Goal: Transaction & Acquisition: Purchase product/service

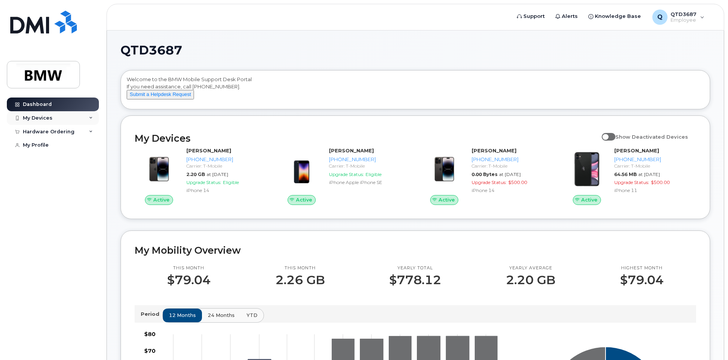
click at [92, 120] on div "My Devices" at bounding box center [53, 118] width 92 height 14
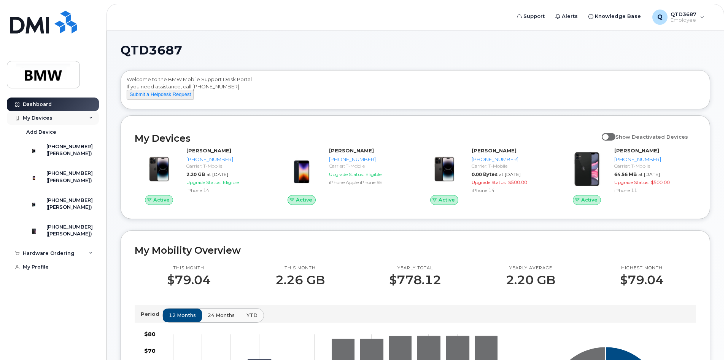
click at [85, 117] on div "My Devices" at bounding box center [53, 118] width 92 height 14
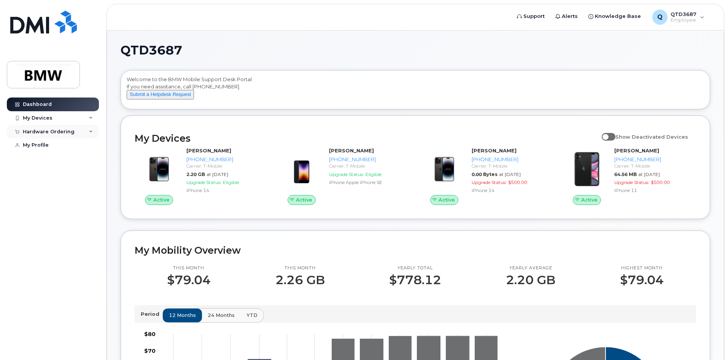
click at [79, 131] on div "Hardware Ordering" at bounding box center [53, 132] width 92 height 14
click at [44, 147] on div "My Orders" at bounding box center [39, 145] width 27 height 7
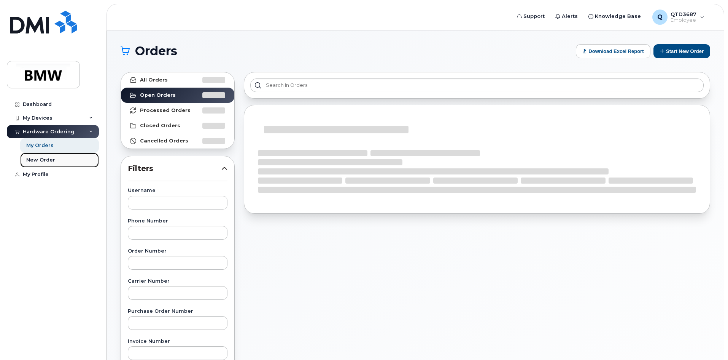
click at [46, 158] on div "New Order" at bounding box center [40, 159] width 29 height 7
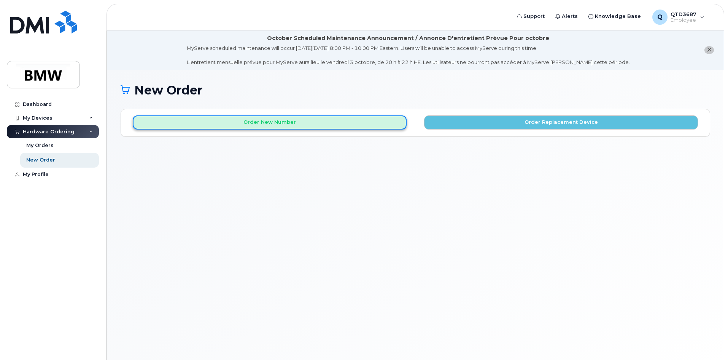
click at [342, 124] on button "Order New Number" at bounding box center [270, 122] width 274 height 14
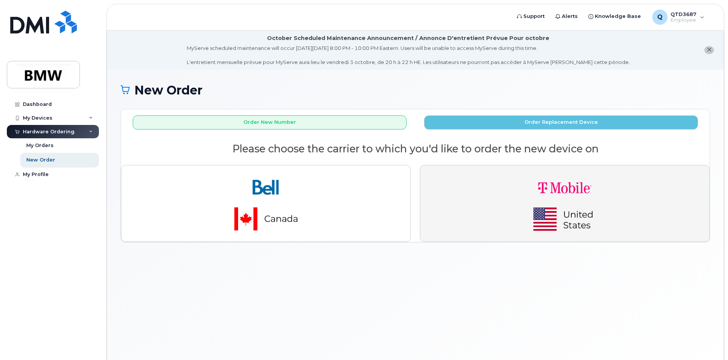
click at [542, 200] on img "button" at bounding box center [565, 203] width 107 height 64
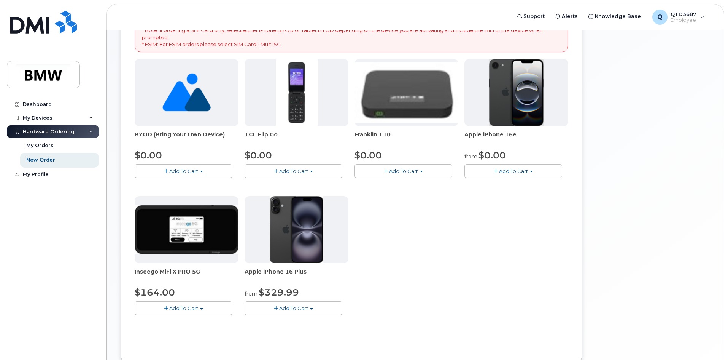
scroll to position [190, 0]
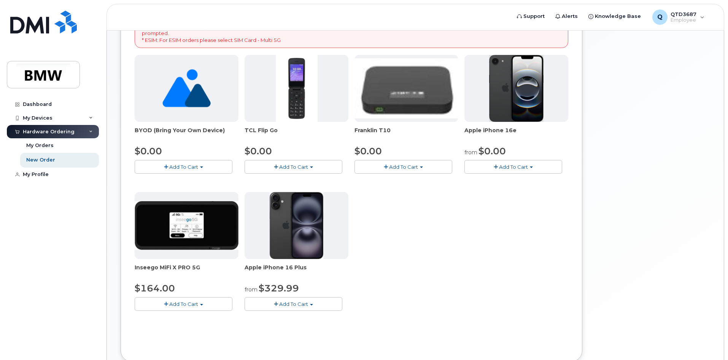
click at [505, 172] on button "Add To Cart" at bounding box center [514, 166] width 98 height 13
click at [560, 180] on link "$0.00 - 30 Month Activation (128GB)" at bounding box center [521, 181] width 110 height 10
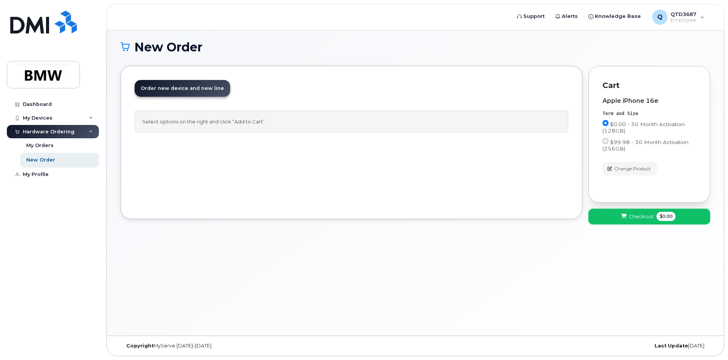
click at [627, 214] on icon at bounding box center [623, 216] width 5 height 5
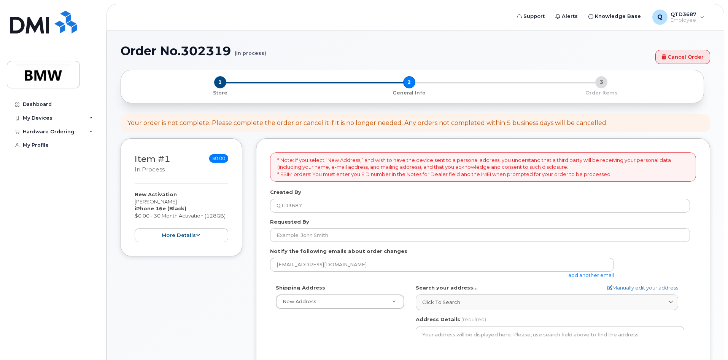
select select
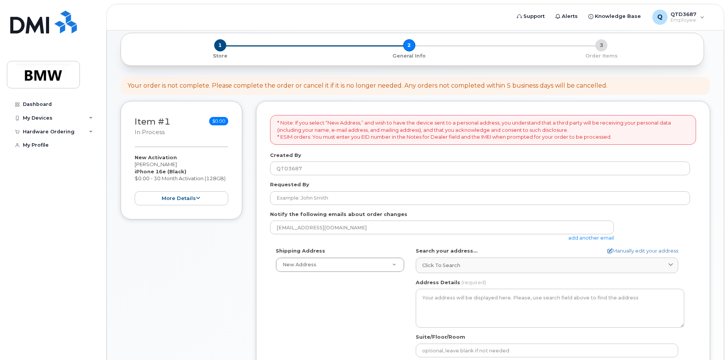
scroll to position [114, 0]
